Goal: Browse casually

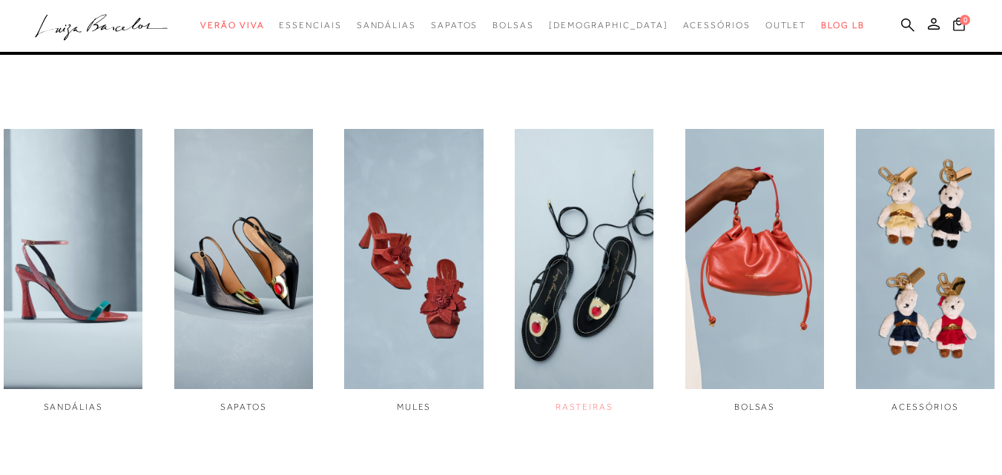
click at [624, 262] on img "4 / 6" at bounding box center [584, 259] width 139 height 260
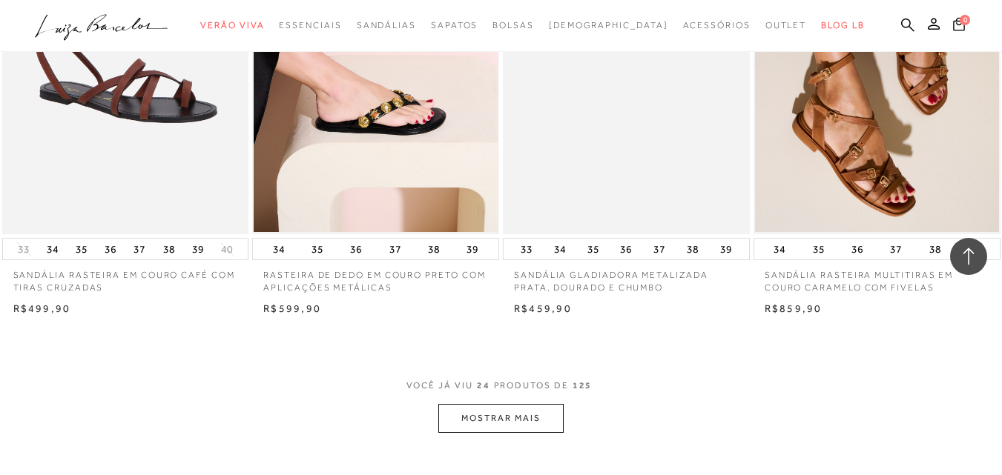
scroll to position [2670, 0]
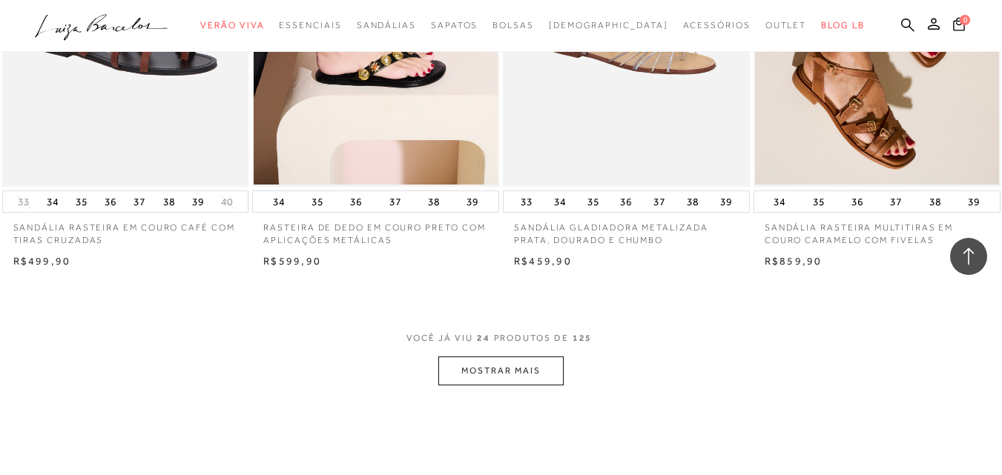
click at [521, 370] on button "MOSTRAR MAIS" at bounding box center [500, 371] width 125 height 29
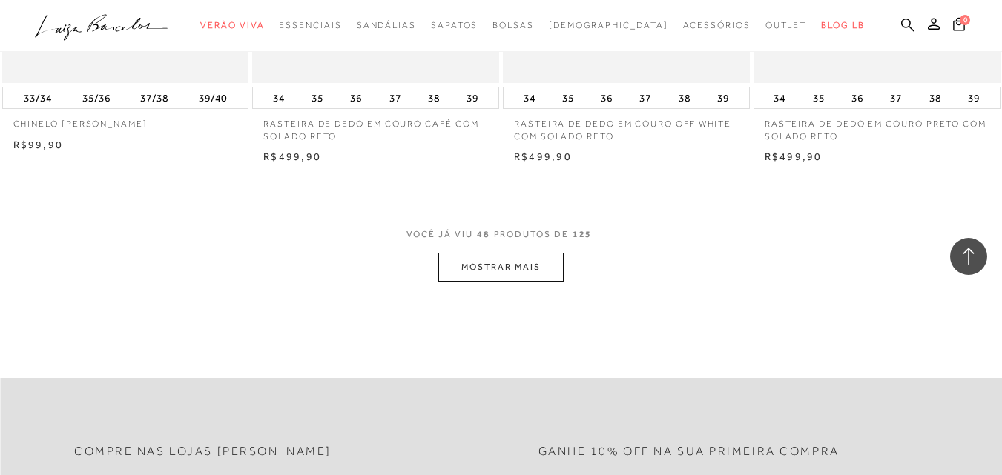
scroll to position [5636, 0]
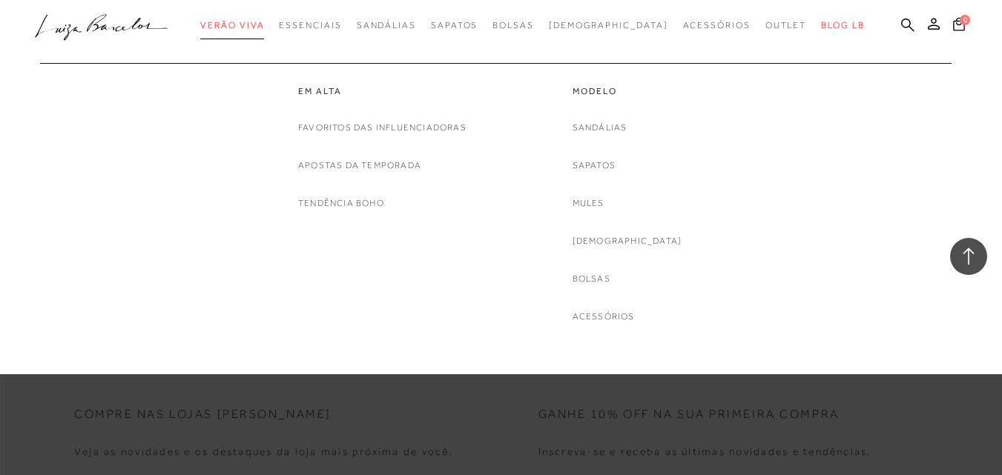
click at [264, 27] on span "Verão Viva" at bounding box center [232, 25] width 64 height 10
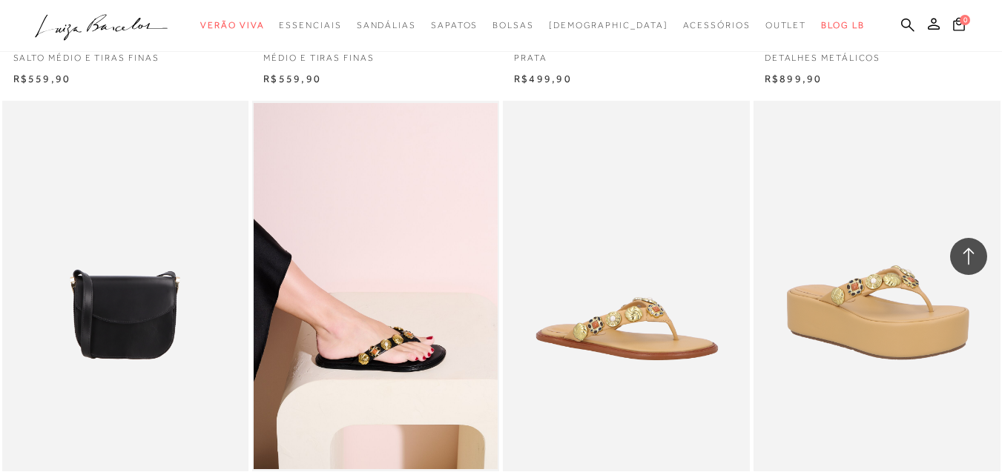
scroll to position [2670, 0]
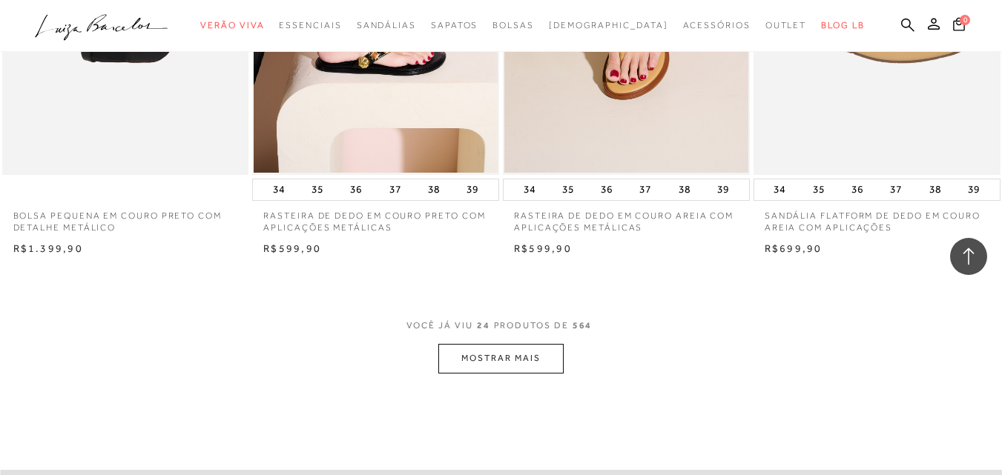
click at [512, 355] on button "MOSTRAR MAIS" at bounding box center [500, 358] width 125 height 29
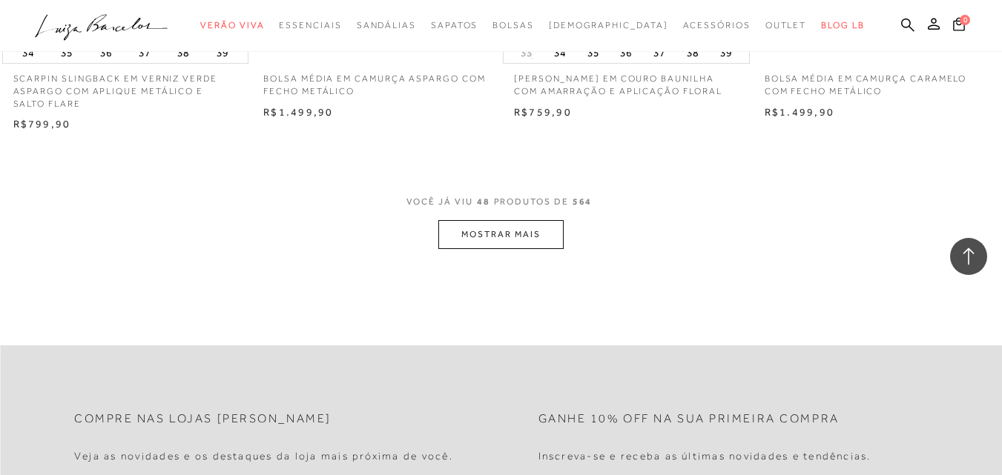
scroll to position [5636, 0]
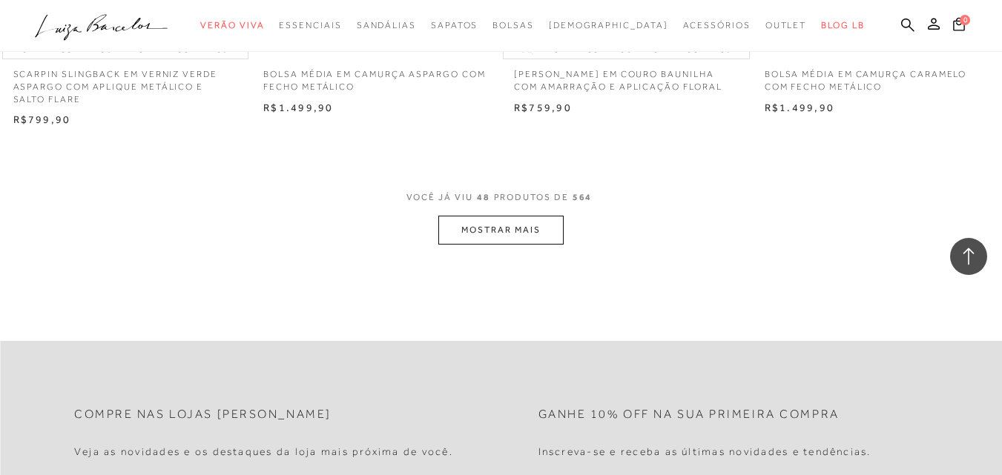
click at [504, 230] on button "MOSTRAR MAIS" at bounding box center [500, 230] width 125 height 29
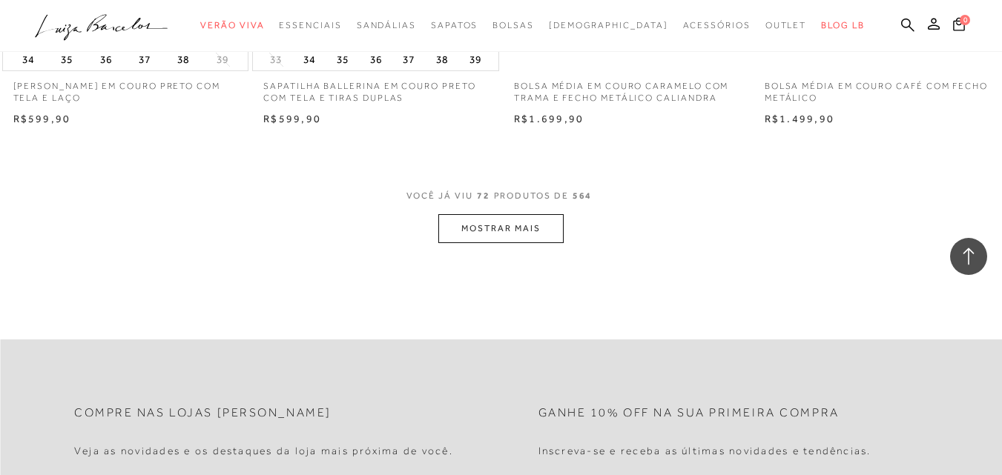
scroll to position [8454, 0]
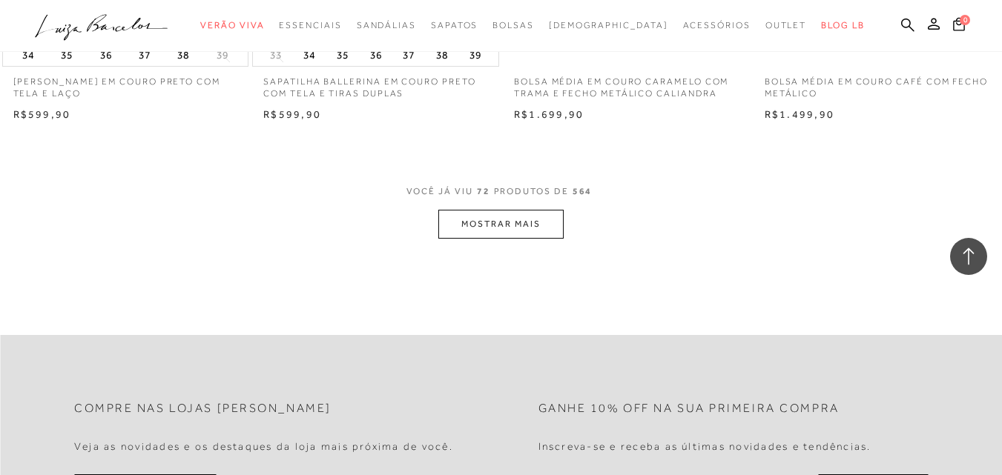
click at [498, 218] on button "MOSTRAR MAIS" at bounding box center [500, 224] width 125 height 29
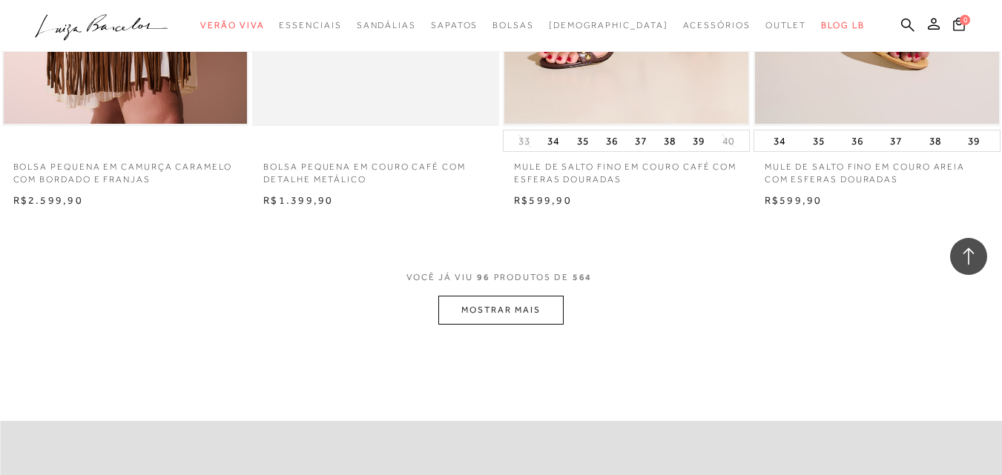
scroll to position [11198, 0]
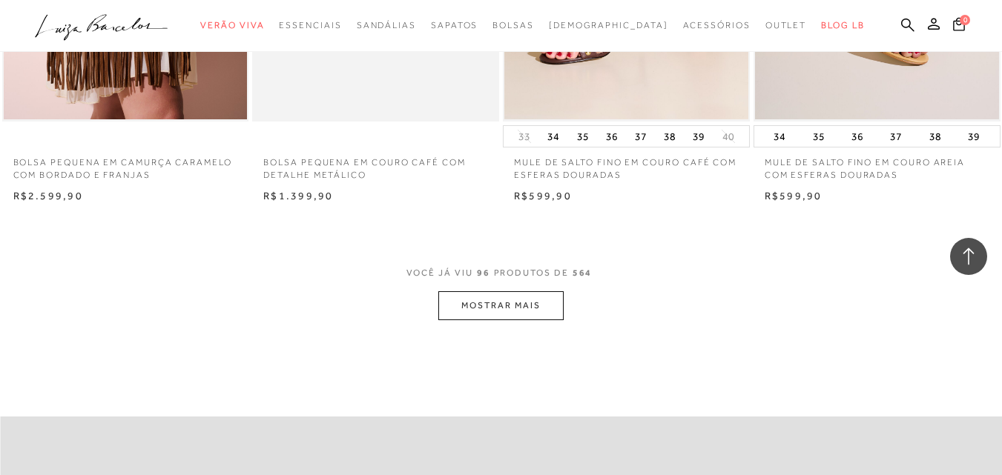
click at [484, 302] on button "MOSTRAR MAIS" at bounding box center [500, 305] width 125 height 29
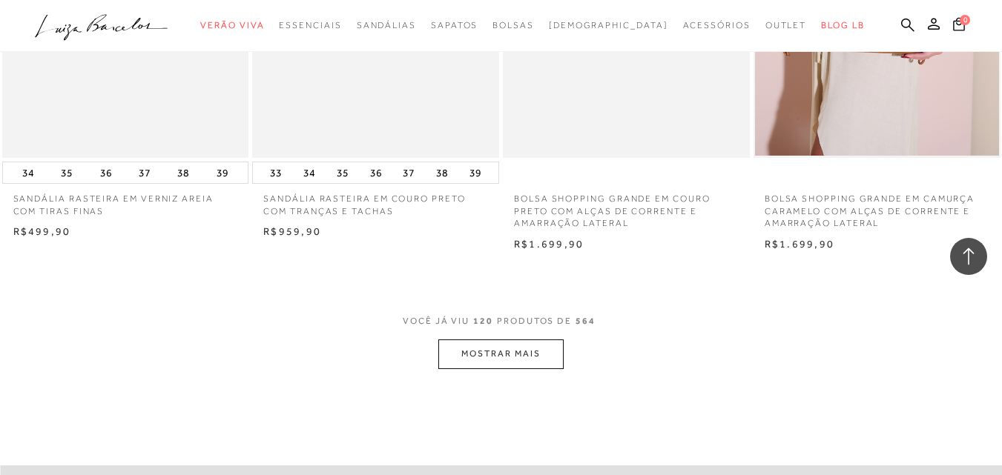
scroll to position [14164, 0]
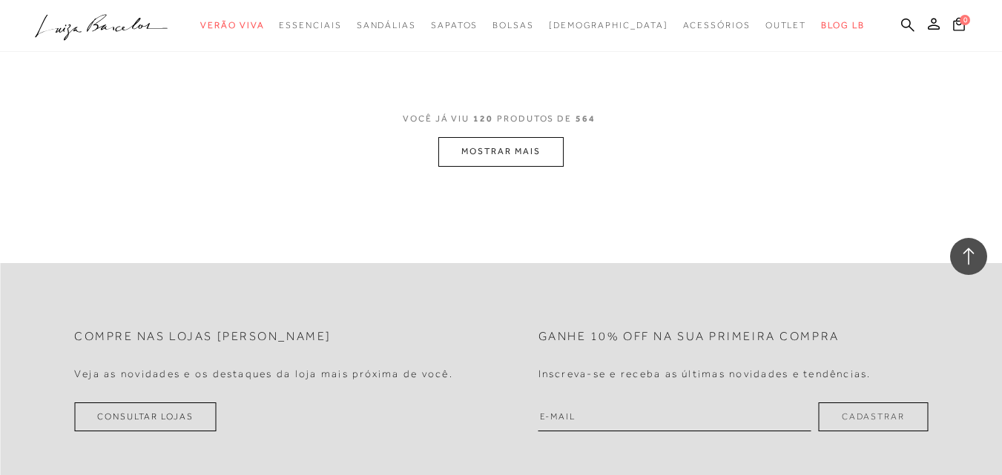
click at [492, 149] on button "MOSTRAR MAIS" at bounding box center [500, 151] width 125 height 29
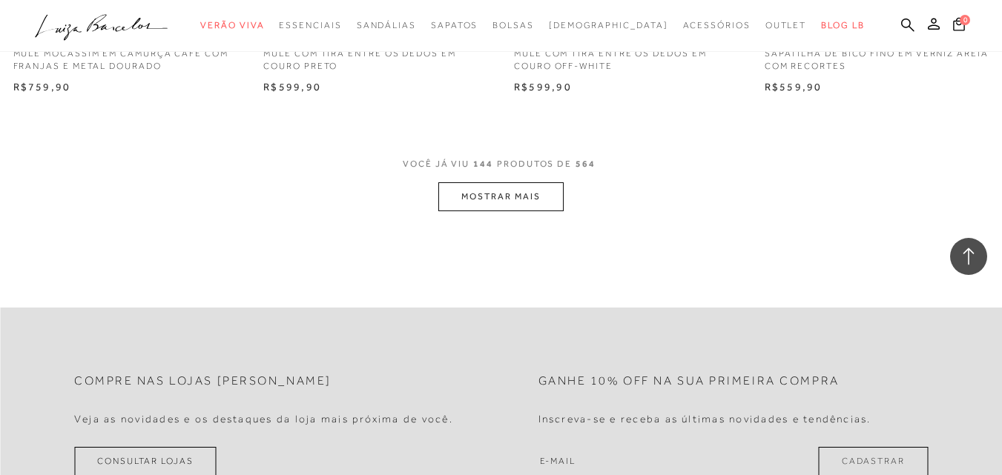
scroll to position [16982, 0]
